Goal: Obtain resource: Obtain resource

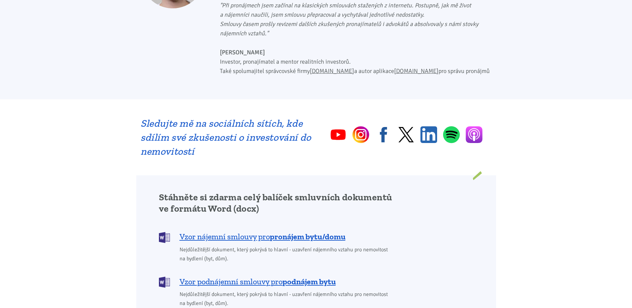
scroll to position [500, 0]
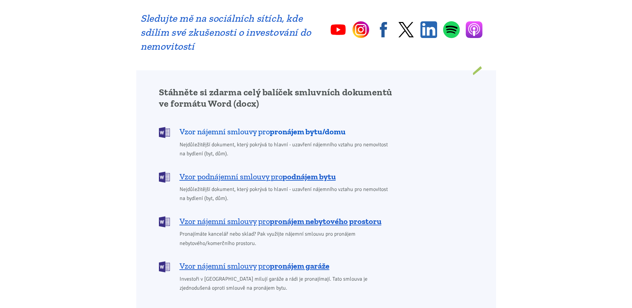
click at [283, 127] on b "pronájem bytu/domu" at bounding box center [308, 132] width 76 height 10
click at [271, 171] on span "Vzor podnájemní smlouvy pro podnájem bytu" at bounding box center [258, 176] width 156 height 11
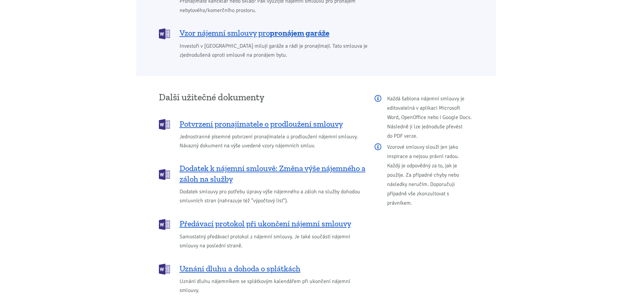
scroll to position [766, 0]
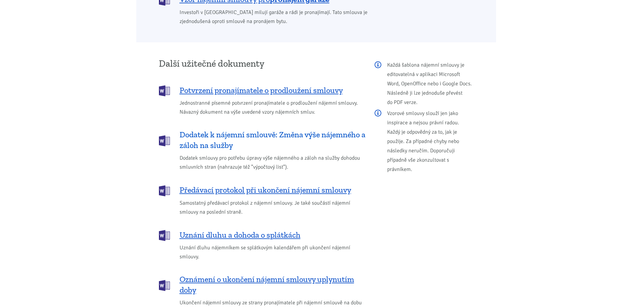
click at [224, 129] on span "Dodatek k nájemní smlouvě: Změna výše nájemného a záloh na služby" at bounding box center [273, 139] width 186 height 21
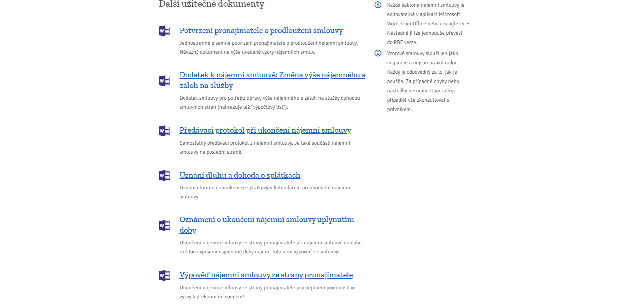
scroll to position [866, 0]
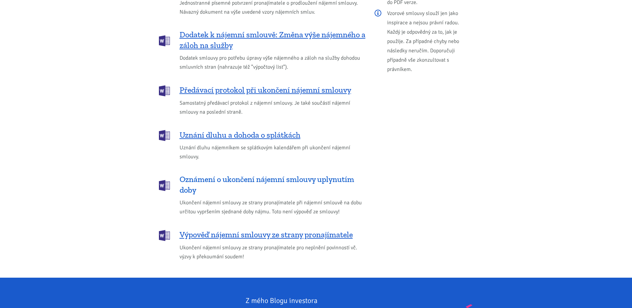
click at [257, 174] on span "Oznámení o ukončení nájemní smlouvy uplynutím doby" at bounding box center [273, 184] width 186 height 21
click at [236, 229] on span "Výpověď nájemní smlouvy ze strany pronajímatele" at bounding box center [266, 234] width 173 height 11
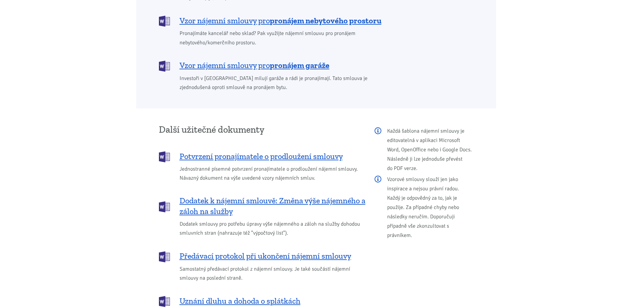
scroll to position [700, 0]
click at [279, 152] on span "Potvrzení pronajímatele o prodloužení smlouvy" at bounding box center [261, 157] width 163 height 11
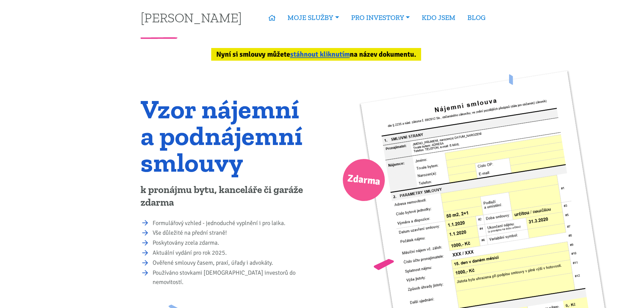
scroll to position [0, 0]
